Goal: Book appointment/travel/reservation

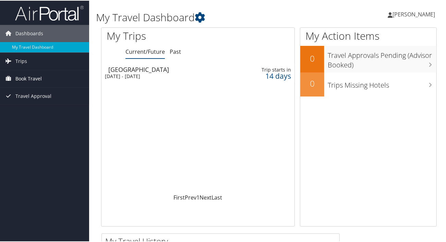
click at [30, 83] on span "Book Travel" at bounding box center [28, 78] width 26 height 17
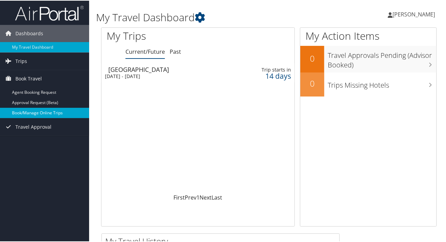
click at [28, 115] on link "Book/Manage Online Trips" at bounding box center [44, 112] width 89 height 10
